Goal: Check status: Check status

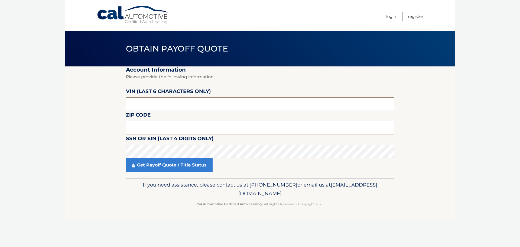
click at [186, 101] on input "text" at bounding box center [260, 104] width 268 height 14
type input "112468"
type input "15301"
click button "For Originating Dealer" at bounding box center [0, 0] width 0 height 0
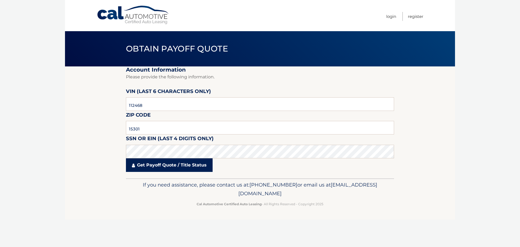
click at [177, 165] on link "Get Payoff Quote / Title Status" at bounding box center [169, 165] width 87 height 14
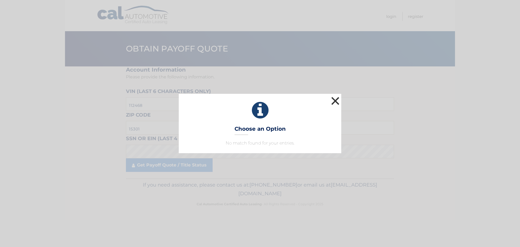
click at [334, 100] on button "×" at bounding box center [335, 100] width 11 height 11
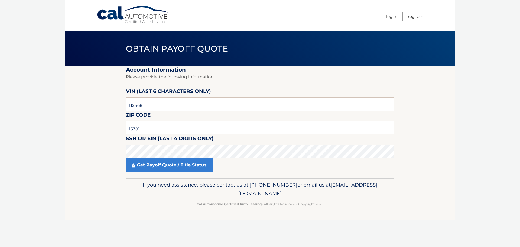
click at [97, 150] on section "Account Information Please provide the following information. [PERSON_NAME] (la…" at bounding box center [260, 122] width 390 height 112
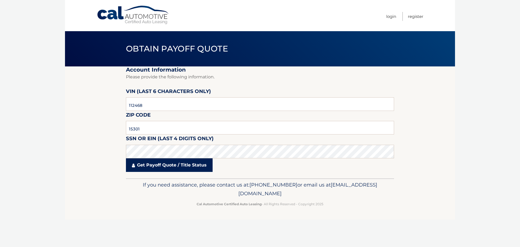
click at [164, 167] on link "Get Payoff Quote / Title Status" at bounding box center [169, 165] width 87 height 14
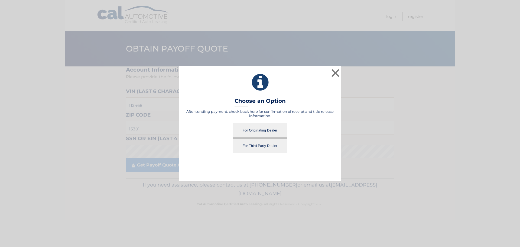
click at [269, 131] on button "For Originating Dealer" at bounding box center [260, 130] width 54 height 15
click at [256, 130] on button "For Originating Dealer" at bounding box center [260, 130] width 54 height 15
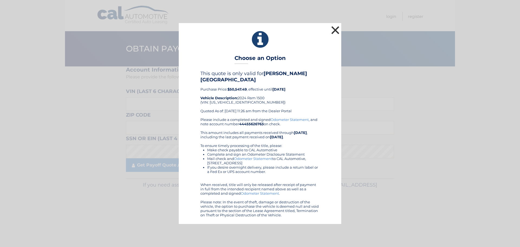
click at [335, 28] on button "×" at bounding box center [335, 30] width 11 height 11
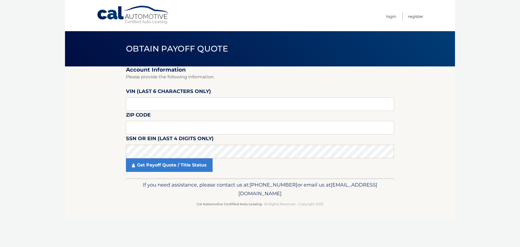
click at [137, 17] on link "Cal Automotive" at bounding box center [133, 14] width 73 height 19
